Goal: Navigation & Orientation: Find specific page/section

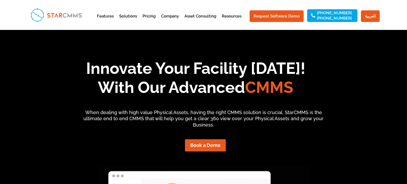
scroll to position [702, 0]
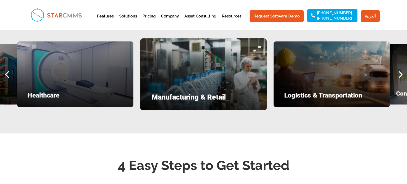
click at [402, 69] on div "Next slide" at bounding box center [400, 74] width 14 height 14
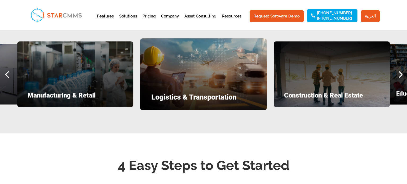
click at [402, 69] on div "Next slide" at bounding box center [400, 74] width 14 height 14
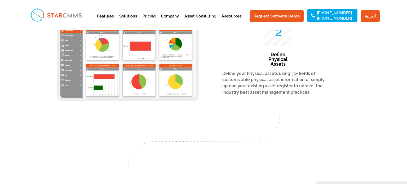
scroll to position [705, 0]
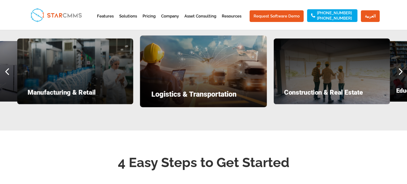
click at [402, 66] on div "Next slide" at bounding box center [400, 71] width 14 height 14
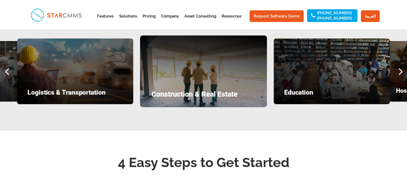
click at [402, 66] on div "Next slide" at bounding box center [400, 71] width 14 height 14
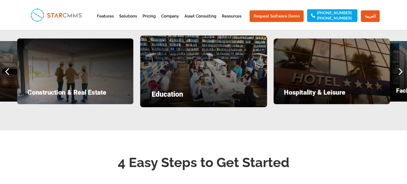
click at [402, 66] on div "Next slide" at bounding box center [400, 71] width 14 height 14
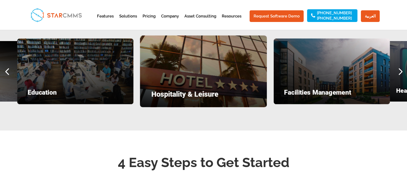
click at [402, 66] on div "Next slide" at bounding box center [400, 71] width 14 height 14
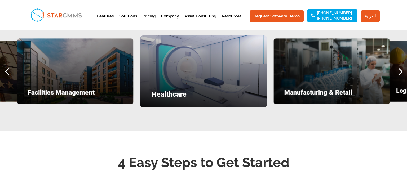
click at [401, 65] on div "Next slide" at bounding box center [400, 71] width 14 height 14
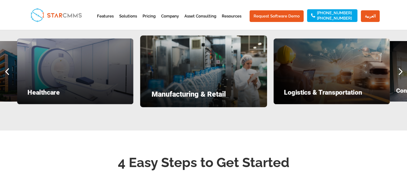
click at [401, 65] on div "Next slide" at bounding box center [400, 71] width 14 height 14
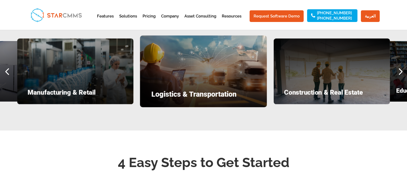
click at [401, 65] on div "Next slide" at bounding box center [400, 71] width 14 height 14
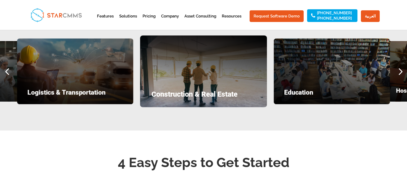
click at [401, 65] on div "Next slide" at bounding box center [400, 71] width 14 height 14
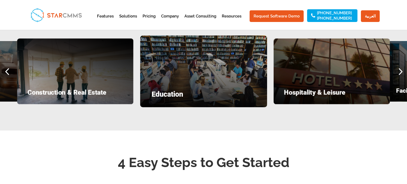
click at [401, 65] on div "Next slide" at bounding box center [400, 71] width 14 height 14
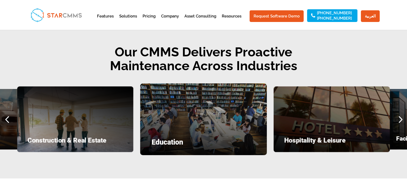
scroll to position [661, 0]
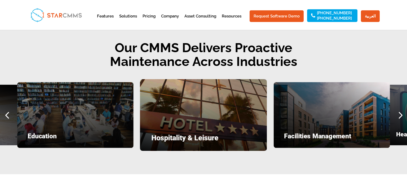
click at [401, 115] on div "Next slide" at bounding box center [400, 115] width 14 height 14
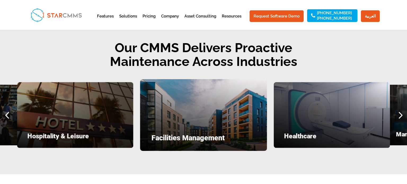
click at [401, 115] on div "Next slide" at bounding box center [400, 115] width 14 height 14
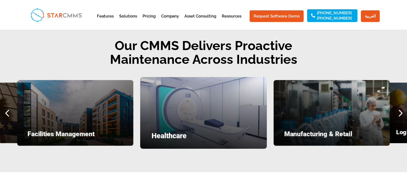
scroll to position [664, 0]
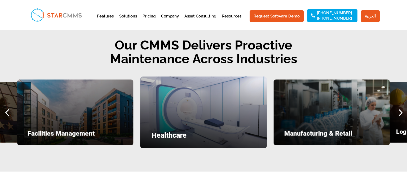
click at [402, 109] on div "Next slide" at bounding box center [400, 112] width 14 height 14
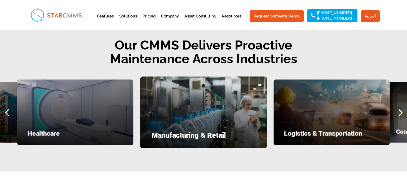
click at [402, 109] on div "Next slide" at bounding box center [400, 112] width 14 height 14
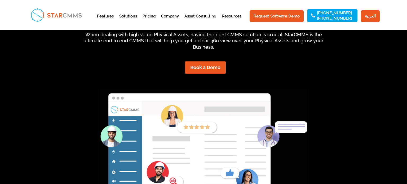
scroll to position [0, 0]
